Goal: Task Accomplishment & Management: Use online tool/utility

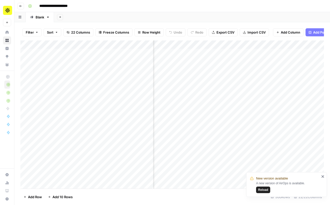
scroll to position [0, 204]
click at [20, 5] on icon "button" at bounding box center [20, 6] width 3 height 3
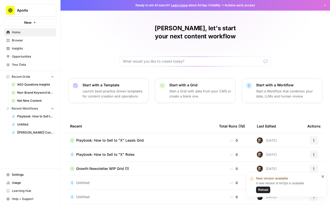
click at [109, 138] on span "Playbook: How to Sell to "X" Leads Grid" at bounding box center [110, 140] width 68 height 5
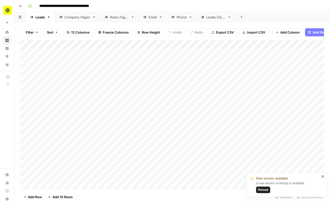
click at [75, 24] on div "Filter Sort 12 Columns Freeze Columns Row Height Undo Redo Export CSV Import CS…" at bounding box center [172, 32] width 304 height 16
click at [76, 19] on div "Company Pages" at bounding box center [78, 17] width 26 height 5
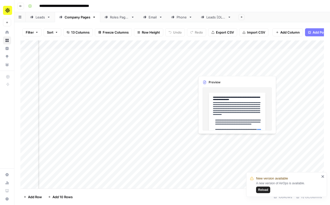
click at [209, 69] on div "Add Column" at bounding box center [172, 114] width 304 height 148
click at [218, 71] on div "Add Column" at bounding box center [172, 114] width 304 height 148
click at [218, 71] on div at bounding box center [218, 69] width 46 height 9
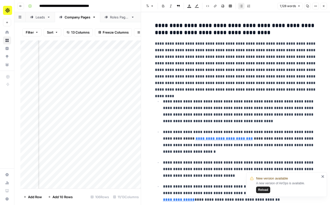
click at [210, 62] on p "**********" at bounding box center [236, 66] width 162 height 53
copy div "**********"
click at [198, 87] on p "**********" at bounding box center [236, 66] width 162 height 53
click at [325, 5] on icon "button" at bounding box center [323, 6] width 3 height 3
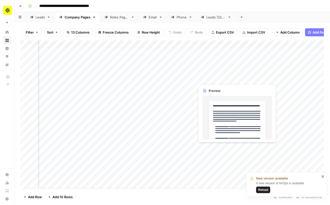
click at [209, 78] on div "Add Column" at bounding box center [172, 114] width 304 height 148
click at [216, 80] on div "Add Column" at bounding box center [172, 114] width 304 height 148
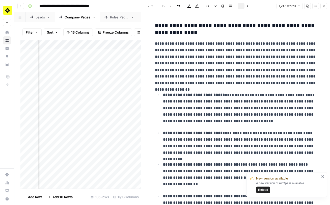
click at [203, 65] on p "**********" at bounding box center [236, 63] width 162 height 46
copy div "**********"
click at [325, 7] on icon "button" at bounding box center [324, 6] width 2 height 2
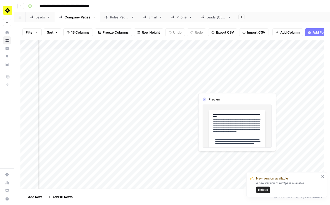
click at [207, 86] on div "Add Column" at bounding box center [172, 114] width 304 height 148
click at [208, 88] on div "Add Column" at bounding box center [172, 114] width 304 height 148
click at [208, 88] on div at bounding box center [218, 87] width 46 height 9
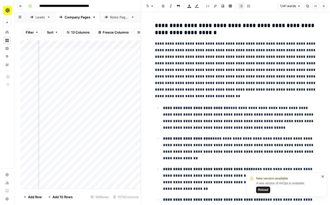
click at [219, 77] on p "**********" at bounding box center [236, 69] width 162 height 59
copy div "**********"
click at [325, 9] on button "Close" at bounding box center [324, 6] width 7 height 7
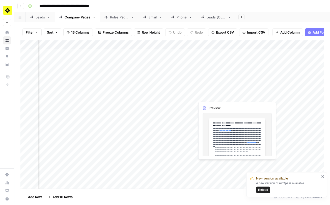
click at [217, 98] on div "Add Column" at bounding box center [172, 114] width 304 height 148
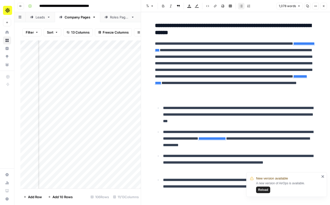
click at [202, 79] on div "https://www.apollo.io/magazine/advanced-filtering-apollo" at bounding box center [235, 82] width 70 height 6
click at [324, 5] on icon "button" at bounding box center [323, 6] width 3 height 3
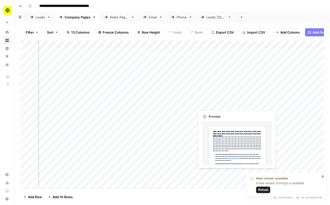
click at [214, 106] on div "Add Column" at bounding box center [172, 114] width 304 height 148
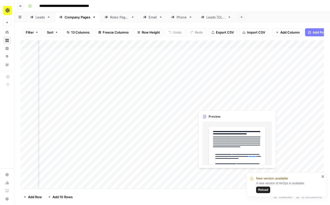
click at [222, 104] on div "Add Column" at bounding box center [172, 114] width 304 height 148
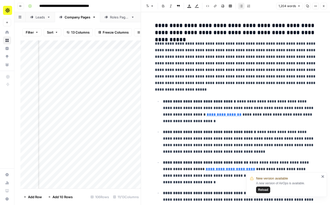
click at [193, 79] on p "**********" at bounding box center [236, 66] width 162 height 53
copy div "**********"
click at [324, 5] on icon "button" at bounding box center [323, 6] width 3 height 3
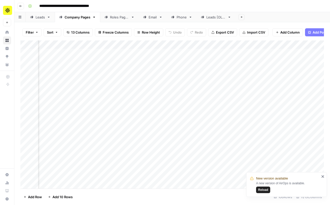
click at [214, 112] on div "Add Column" at bounding box center [172, 114] width 304 height 148
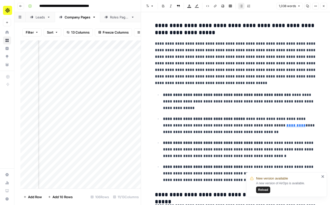
click at [198, 102] on p "**********" at bounding box center [240, 102] width 154 height 20
copy div "**********"
click at [322, 6] on icon "button" at bounding box center [323, 6] width 3 height 3
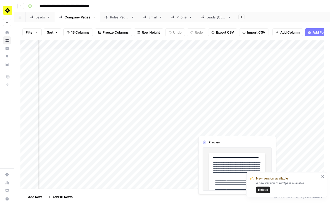
click at [212, 121] on div "Add Column" at bounding box center [172, 114] width 304 height 148
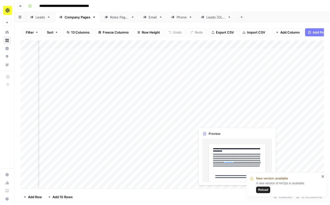
click at [217, 121] on div "Add Column" at bounding box center [172, 114] width 304 height 148
click at [217, 121] on div at bounding box center [218, 121] width 46 height 9
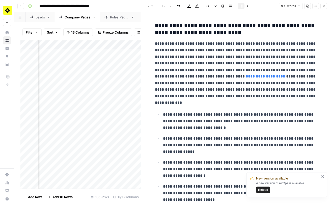
click at [217, 111] on p "**********" at bounding box center [240, 121] width 154 height 20
copy div "**********"
click at [324, 4] on button "Close" at bounding box center [324, 6] width 7 height 7
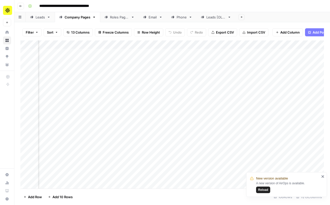
click at [205, 128] on div "Add Column" at bounding box center [172, 114] width 304 height 148
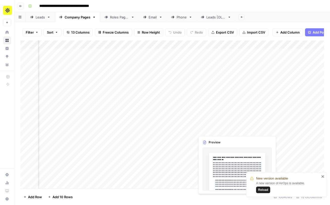
click at [214, 131] on div "Add Column" at bounding box center [172, 114] width 304 height 148
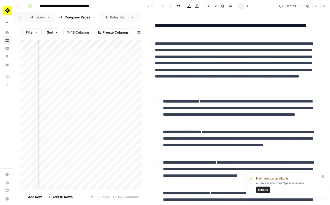
click at [211, 62] on p "**********" at bounding box center [236, 66] width 162 height 53
copy div "**********"
click at [325, 4] on button "Close" at bounding box center [324, 6] width 7 height 7
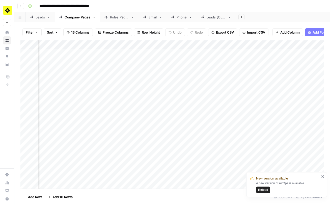
click at [204, 138] on div "Add Column" at bounding box center [172, 114] width 304 height 148
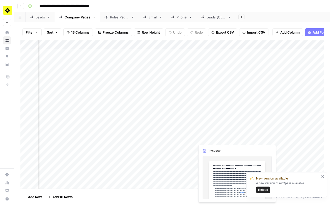
click at [208, 138] on div "Add Column" at bounding box center [172, 114] width 304 height 148
click at [208, 138] on div at bounding box center [218, 138] width 46 height 9
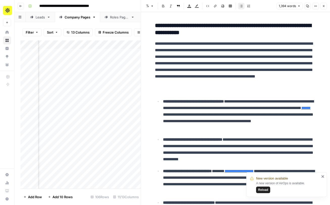
click at [219, 61] on p "**********" at bounding box center [236, 66] width 162 height 53
copy div "**********"
click at [323, 7] on icon "button" at bounding box center [323, 6] width 3 height 3
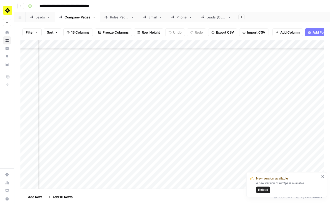
scroll to position [144, 101]
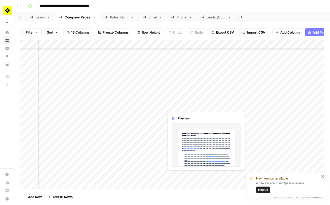
click at [191, 106] on div "Add Column" at bounding box center [172, 114] width 304 height 148
click at [194, 105] on div "Add Column" at bounding box center [172, 114] width 304 height 148
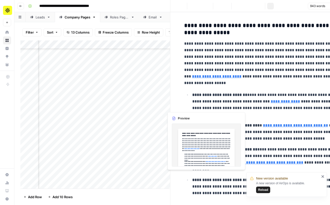
click at [194, 105] on div at bounding box center [187, 106] width 46 height 9
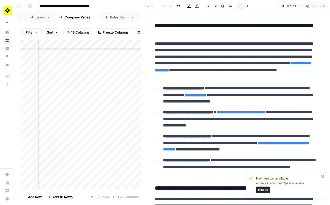
click at [190, 66] on p "**********" at bounding box center [236, 59] width 162 height 39
copy div "**********"
click at [322, 5] on button "Close" at bounding box center [324, 6] width 7 height 7
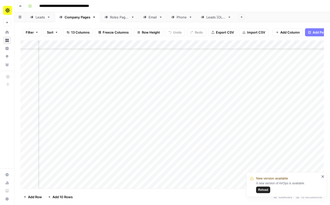
scroll to position [198, 101]
click at [192, 132] on div "Add Column" at bounding box center [172, 114] width 304 height 148
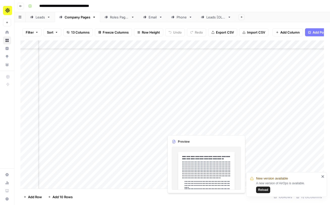
click at [192, 132] on div "Add Column" at bounding box center [172, 114] width 304 height 148
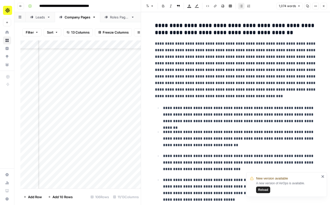
click at [195, 116] on p "**********" at bounding box center [240, 115] width 154 height 20
copy div "**********"
click at [326, 4] on button "Close" at bounding box center [324, 6] width 7 height 7
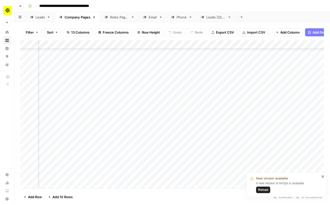
click at [180, 139] on div "Add Column" at bounding box center [172, 114] width 304 height 148
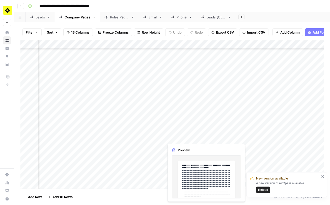
click at [180, 139] on div "Add Column" at bounding box center [172, 114] width 304 height 148
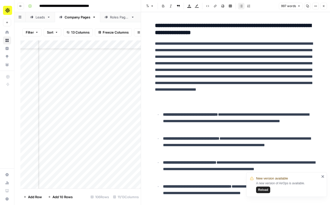
click at [196, 114] on strong "**********" at bounding box center [190, 115] width 55 height 4
click at [326, 2] on header "Font style Bold Italic Block quote Text color Highlight color Code block Link I…" at bounding box center [235, 6] width 189 height 12
click at [324, 7] on icon "button" at bounding box center [323, 6] width 3 height 3
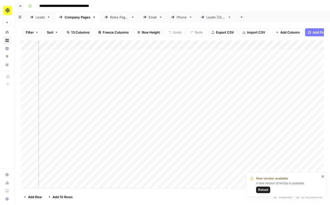
scroll to position [0, 101]
click at [158, 13] on link "Email" at bounding box center [153, 17] width 28 height 10
drag, startPoint x: 156, startPoint y: 17, endPoint x: 118, endPoint y: 17, distance: 38.4
click at [118, 17] on div "Leads Company Pages Roles Pages Email Phone Leads [OLD] Add Sheet" at bounding box center [172, 17] width 316 height 10
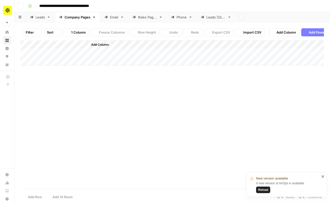
scroll to position [275, 113]
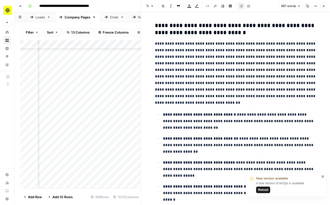
click at [324, 6] on icon "button" at bounding box center [324, 6] width 2 height 2
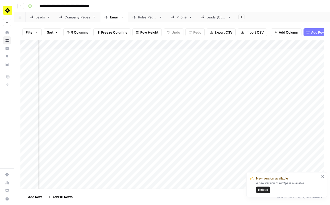
scroll to position [0, 76]
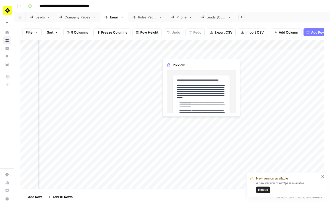
click at [210, 41] on div "Add Column" at bounding box center [172, 114] width 304 height 148
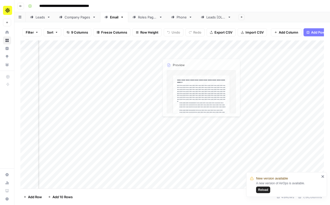
click at [216, 56] on div "Add Column" at bounding box center [172, 114] width 304 height 148
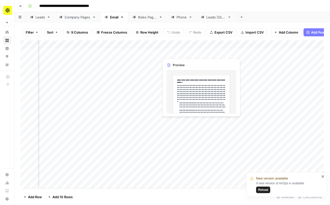
click at [196, 46] on div "Add Column" at bounding box center [172, 114] width 304 height 148
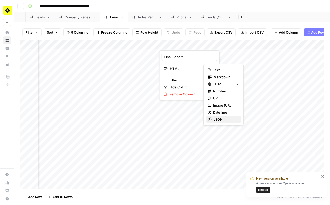
click at [225, 118] on span "JSON" at bounding box center [226, 119] width 24 height 5
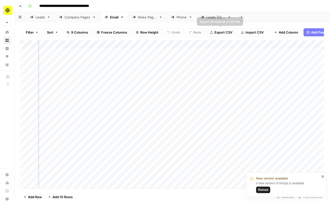
click at [228, 32] on span "Export CSV" at bounding box center [224, 32] width 18 height 5
click at [143, 19] on div "Roles Pages" at bounding box center [147, 17] width 19 height 5
drag, startPoint x: 194, startPoint y: 54, endPoint x: 194, endPoint y: 76, distance: 21.2
click at [194, 76] on div "Add Column" at bounding box center [172, 114] width 304 height 148
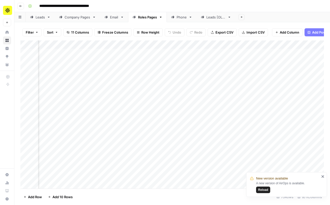
click at [205, 95] on div "Add Column" at bounding box center [172, 114] width 304 height 148
drag, startPoint x: 198, startPoint y: 55, endPoint x: 198, endPoint y: 75, distance: 19.7
click at [198, 75] on div "Add Column" at bounding box center [172, 114] width 304 height 148
drag, startPoint x: 222, startPoint y: 44, endPoint x: 267, endPoint y: 41, distance: 44.5
click at [267, 41] on div "Add Column" at bounding box center [172, 114] width 304 height 148
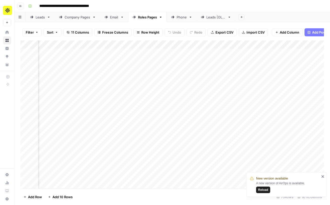
click at [226, 31] on span "Export CSV" at bounding box center [225, 32] width 18 height 5
click at [179, 18] on div "Phone" at bounding box center [182, 17] width 10 height 5
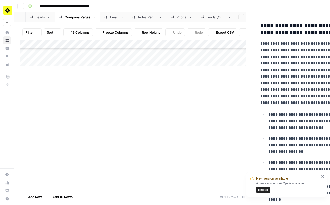
scroll to position [275, 113]
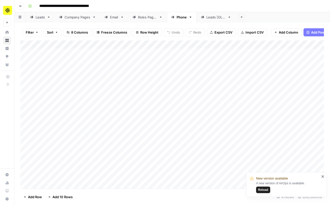
click at [224, 53] on div "Add Column" at bounding box center [172, 114] width 304 height 148
click at [223, 34] on span "Export CSV" at bounding box center [224, 32] width 18 height 5
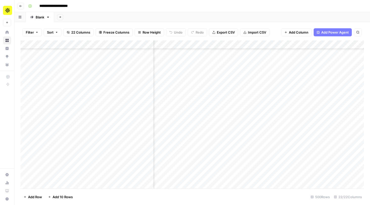
scroll to position [497, 521]
click at [21, 7] on icon "button" at bounding box center [20, 6] width 3 height 3
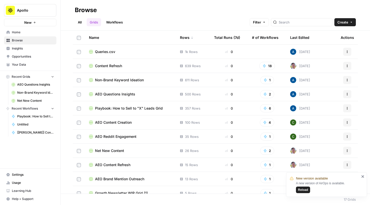
click at [224, 37] on div "Total Runs (7d)" at bounding box center [227, 38] width 26 height 14
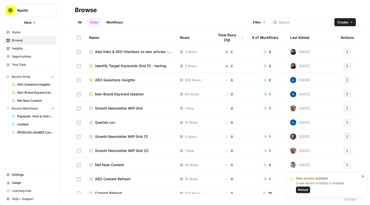
click at [265, 36] on div "# of Workflows" at bounding box center [265, 38] width 27 height 14
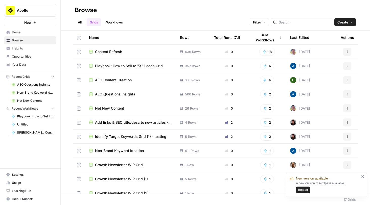
click at [113, 68] on span "Playbook: How to Sell to "X" Leads Grid" at bounding box center [129, 65] width 68 height 5
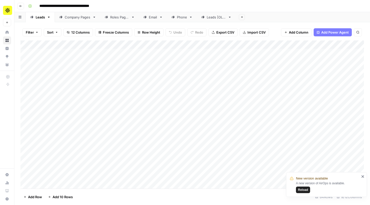
click at [71, 17] on div "Company Pages" at bounding box center [78, 17] width 26 height 5
click at [240, 44] on div "Add Column" at bounding box center [191, 114] width 343 height 148
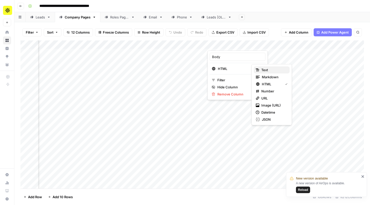
click at [265, 69] on span "Text" at bounding box center [273, 69] width 24 height 5
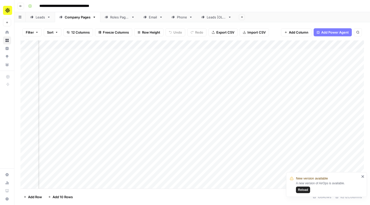
click at [235, 43] on div "Add Column" at bounding box center [191, 114] width 343 height 148
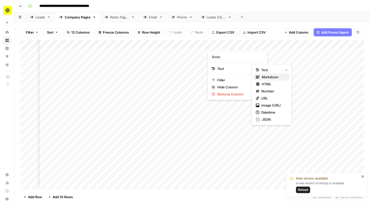
click at [270, 79] on span "Markdown" at bounding box center [274, 76] width 24 height 5
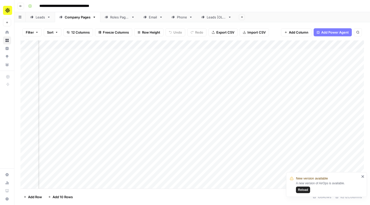
click at [232, 45] on div "Add Column" at bounding box center [191, 114] width 343 height 148
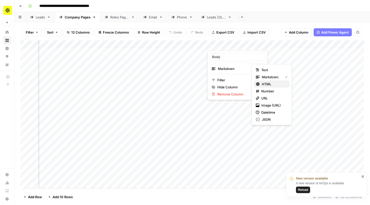
click at [269, 85] on span "HTML" at bounding box center [274, 84] width 24 height 5
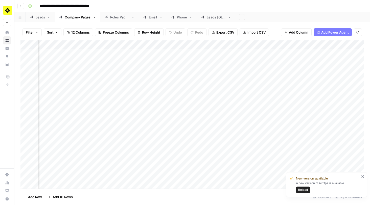
click at [234, 45] on div "Add Column" at bounding box center [191, 114] width 343 height 148
click at [233, 45] on div at bounding box center [230, 45] width 46 height 10
click at [228, 47] on div at bounding box center [230, 45] width 46 height 10
click at [174, 75] on div "Add Column" at bounding box center [191, 114] width 343 height 148
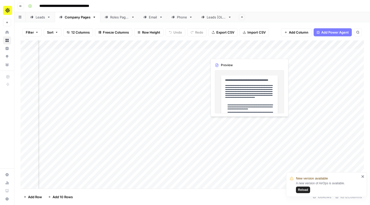
click at [226, 54] on div "Add Column" at bounding box center [191, 114] width 343 height 148
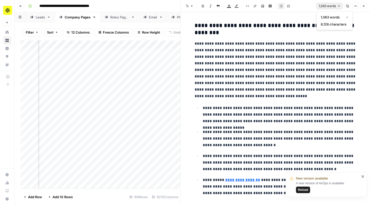
click at [338, 7] on icon "button" at bounding box center [338, 6] width 3 height 3
click at [335, 6] on span "1,063 words" at bounding box center [326, 6] width 17 height 5
click at [355, 6] on icon "button" at bounding box center [355, 6] width 1 height 1
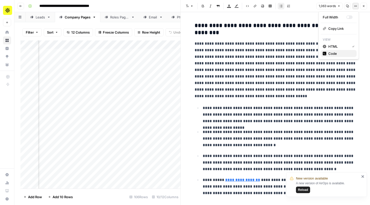
click at [332, 54] on span "Code" at bounding box center [340, 53] width 24 height 5
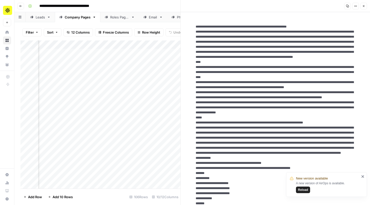
click at [163, 58] on div "Add Column" at bounding box center [100, 114] width 160 height 148
click at [141, 113] on div "Add Column" at bounding box center [100, 114] width 160 height 148
click at [174, 159] on div "Add Column" at bounding box center [100, 114] width 160 height 148
click at [365, 6] on button "Close" at bounding box center [363, 6] width 7 height 7
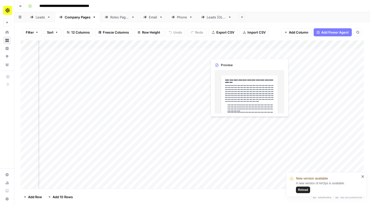
click at [226, 53] on div "Add Column" at bounding box center [191, 114] width 343 height 148
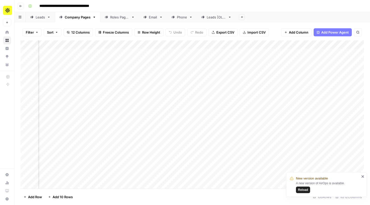
click at [230, 47] on div "Add Column" at bounding box center [191, 114] width 343 height 148
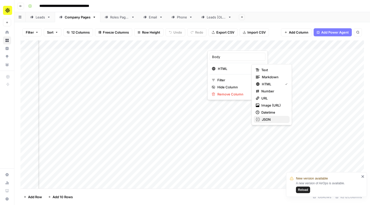
click at [271, 119] on span "JSON" at bounding box center [274, 119] width 24 height 5
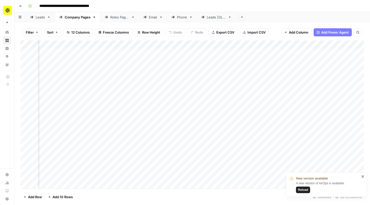
click at [249, 45] on div "Add Column" at bounding box center [191, 114] width 343 height 148
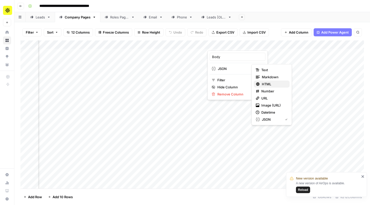
click at [268, 84] on span "HTML" at bounding box center [274, 84] width 24 height 5
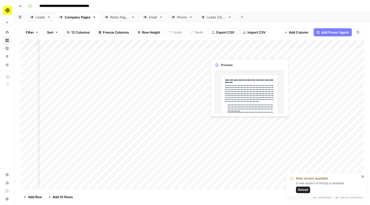
click at [227, 52] on div "Add Column" at bounding box center [191, 114] width 343 height 148
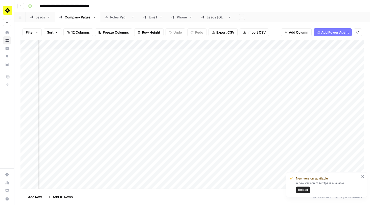
click at [250, 44] on div "Add Column" at bounding box center [191, 114] width 343 height 148
click at [269, 80] on div "Add Column" at bounding box center [191, 114] width 343 height 148
click at [230, 48] on div "Add Column" at bounding box center [191, 114] width 343 height 148
click at [175, 100] on div "Add Column" at bounding box center [191, 114] width 343 height 148
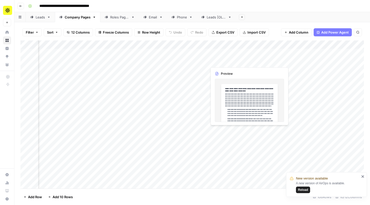
click at [223, 55] on div "Add Column" at bounding box center [191, 114] width 343 height 148
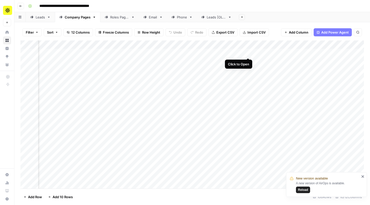
click at [248, 52] on div "Add Column" at bounding box center [191, 114] width 343 height 148
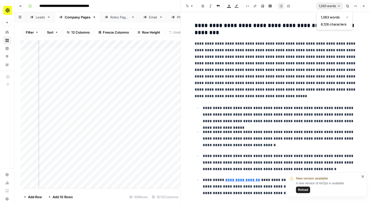
click at [332, 8] on span "1,063 words" at bounding box center [326, 6] width 17 height 5
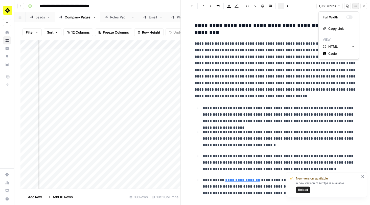
click at [356, 5] on icon "button" at bounding box center [355, 6] width 3 height 3
click at [365, 7] on icon "button" at bounding box center [363, 6] width 3 height 3
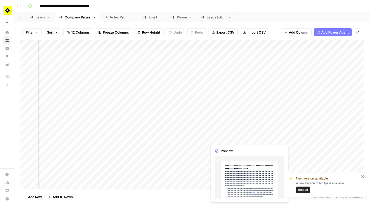
click at [213, 140] on div "Add Column" at bounding box center [191, 114] width 343 height 148
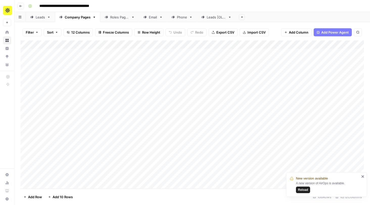
click at [33, 34] on span "Filter" at bounding box center [30, 32] width 8 height 5
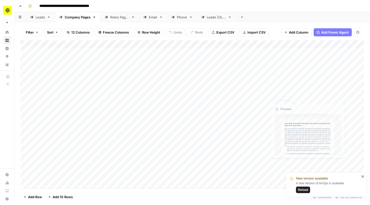
click at [274, 100] on div "Add Column" at bounding box center [191, 114] width 343 height 148
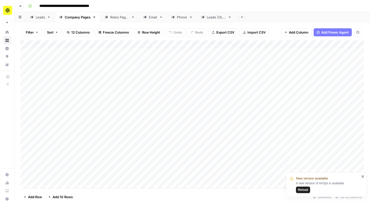
click at [279, 45] on div "Add Column" at bounding box center [191, 114] width 343 height 148
click at [305, 45] on div at bounding box center [288, 45] width 46 height 10
click at [240, 45] on div "Add Column" at bounding box center [191, 114] width 343 height 148
click at [296, 34] on span "Add Column" at bounding box center [298, 32] width 19 height 5
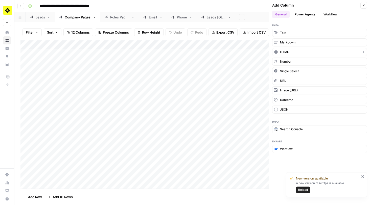
click at [293, 49] on button "HTML" at bounding box center [319, 52] width 95 height 8
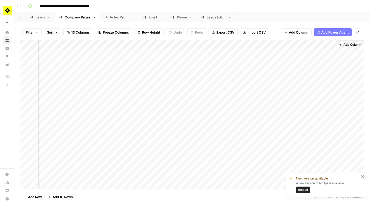
scroll to position [0, 230]
drag, startPoint x: 150, startPoint y: 53, endPoint x: 151, endPoint y: 142, distance: 89.2
click at [151, 142] on div "Add Column" at bounding box center [191, 114] width 343 height 148
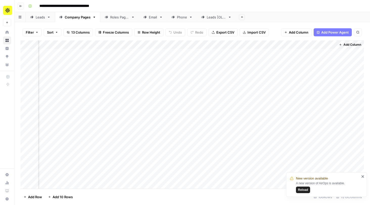
click at [293, 53] on div "Add Column" at bounding box center [191, 114] width 343 height 148
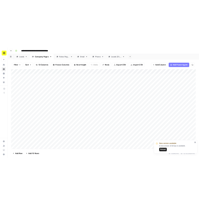
scroll to position [0, 0]
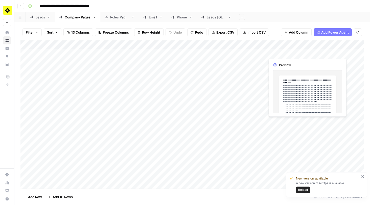
click at [272, 52] on div "Add Column" at bounding box center [191, 114] width 343 height 148
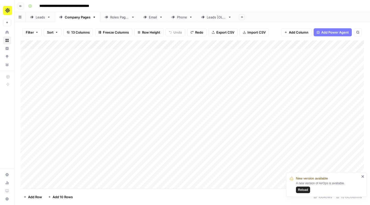
click at [275, 139] on div "Add Column" at bounding box center [191, 114] width 343 height 148
click at [249, 53] on div "Add Column" at bounding box center [191, 114] width 343 height 148
click at [271, 52] on div "Add Column" at bounding box center [191, 114] width 343 height 148
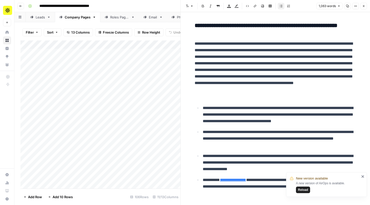
click at [257, 78] on p "**********" at bounding box center [275, 69] width 162 height 59
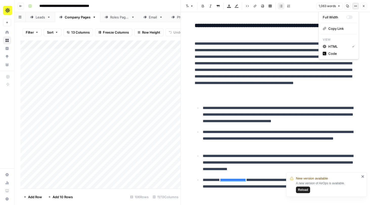
click at [356, 5] on icon "button" at bounding box center [355, 6] width 3 height 3
click at [327, 55] on div "Code" at bounding box center [338, 53] width 32 height 5
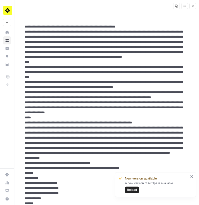
click at [193, 6] on icon "button" at bounding box center [192, 6] width 3 height 3
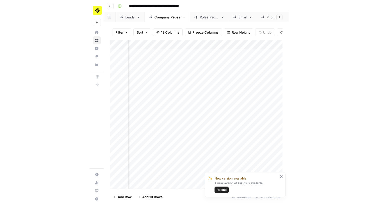
scroll to position [0, 186]
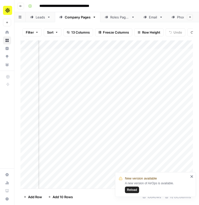
click at [104, 62] on div "Add Column" at bounding box center [106, 114] width 172 height 148
click at [102, 64] on div "Add Column" at bounding box center [106, 114] width 172 height 148
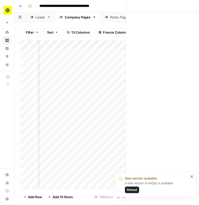
click at [102, 64] on div at bounding box center [102, 61] width 46 height 9
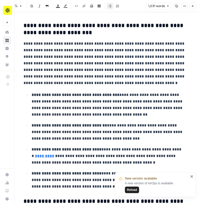
click at [129, 57] on p "**********" at bounding box center [104, 63] width 162 height 46
copy div "**********"
click at [101, 41] on p "**********" at bounding box center [104, 63] width 162 height 46
click at [192, 7] on icon "button" at bounding box center [192, 6] width 3 height 3
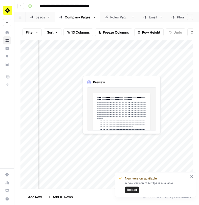
click at [105, 70] on div "Add Column" at bounding box center [106, 114] width 172 height 148
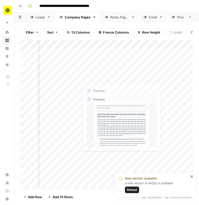
click at [104, 69] on div "Add Column" at bounding box center [106, 114] width 172 height 148
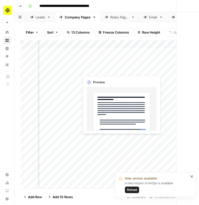
click at [104, 69] on div at bounding box center [102, 69] width 46 height 9
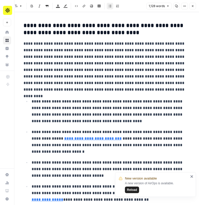
click at [95, 67] on div at bounding box center [102, 69] width 46 height 9
copy body "New version available A new version of AirOps is available. Reload Apollo New H…"
click at [192, 7] on icon "button" at bounding box center [192, 6] width 3 height 3
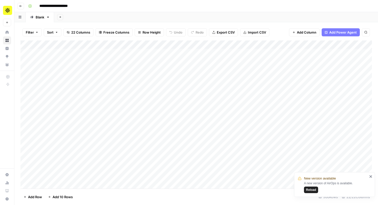
click at [20, 7] on icon "button" at bounding box center [20, 6] width 3 height 3
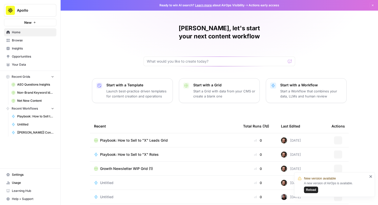
scroll to position [27, 0]
